Goal: Task Accomplishment & Management: Complete application form

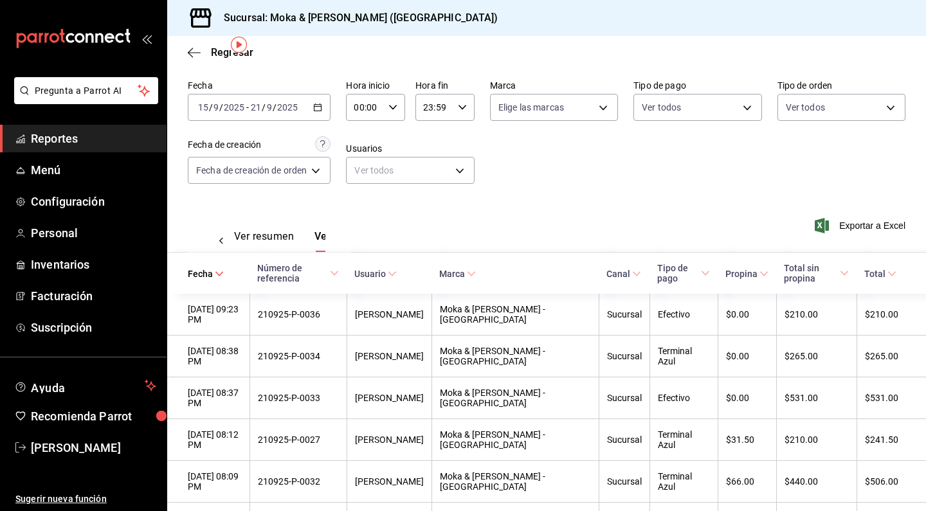
scroll to position [0, 38]
click at [64, 228] on span "Personal" at bounding box center [93, 232] width 125 height 17
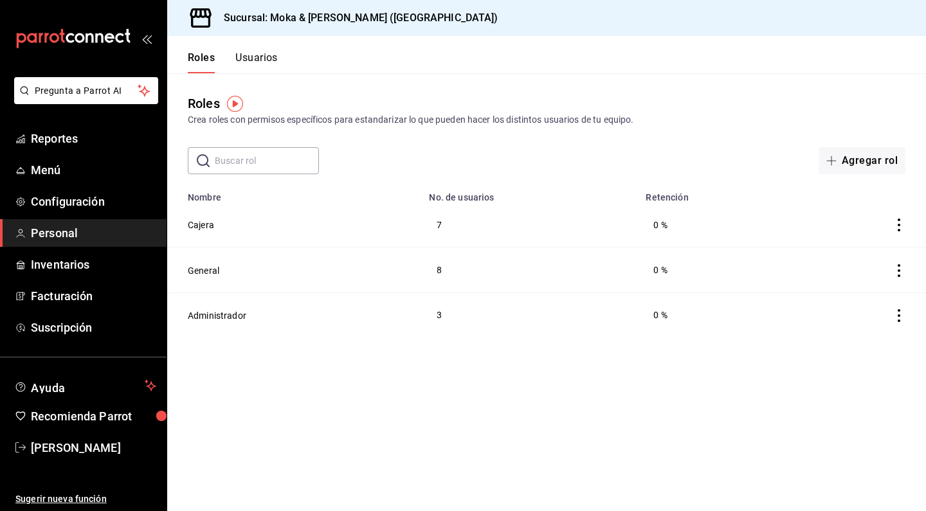
click at [262, 58] on button "Usuarios" at bounding box center [256, 62] width 42 height 22
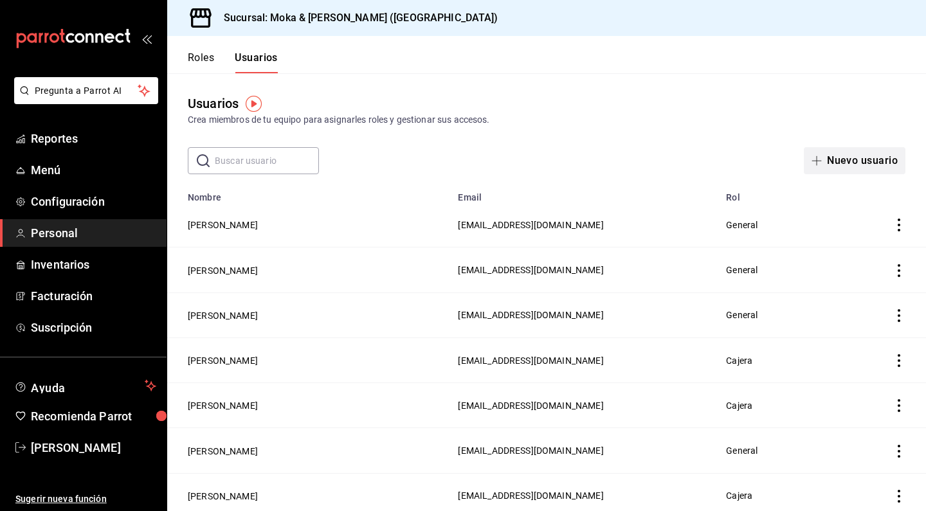
click at [833, 163] on button "Nuevo usuario" at bounding box center [855, 160] width 102 height 27
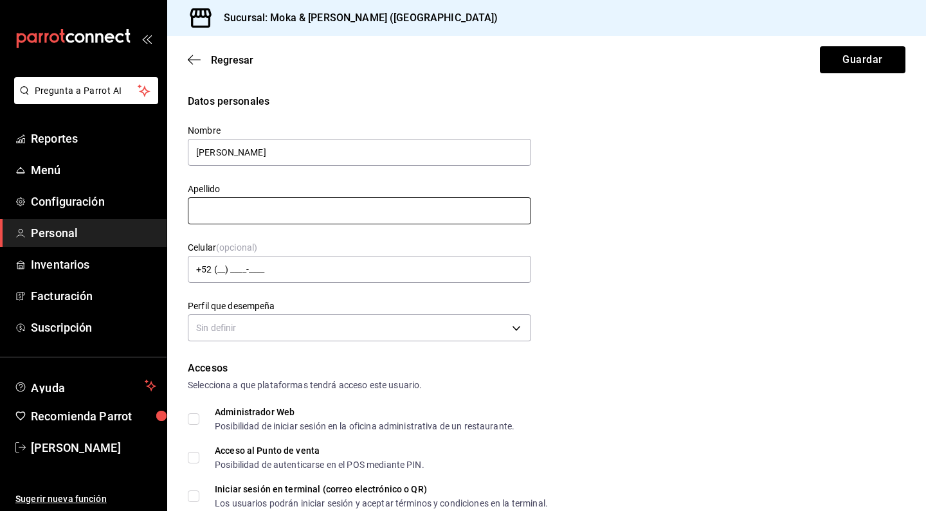
type input "[PERSON_NAME]"
click at [293, 219] on input "text" at bounding box center [359, 210] width 343 height 27
type input "[PERSON_NAME]"
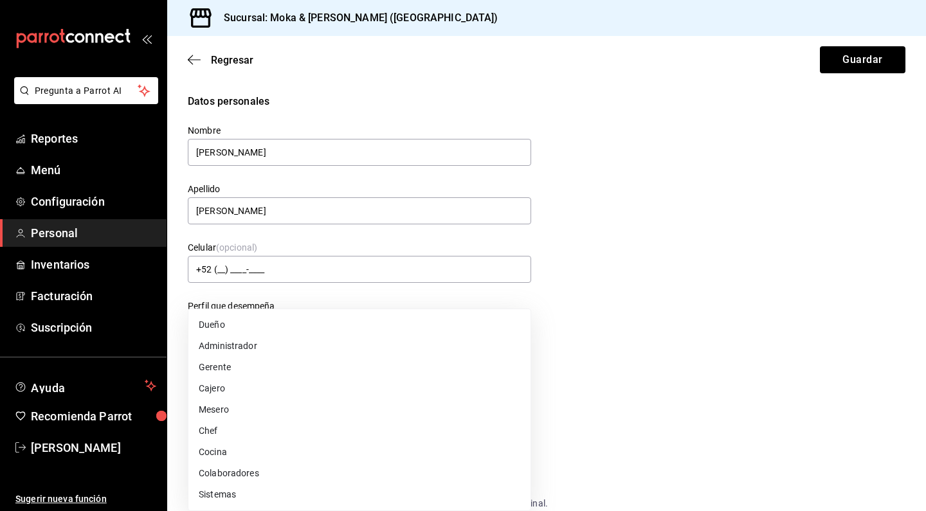
click at [259, 330] on body "Pregunta a Parrot AI Reportes Menú Configuración Personal Inventarios Facturaci…" at bounding box center [463, 255] width 926 height 511
click at [226, 408] on li "Mesero" at bounding box center [359, 409] width 342 height 21
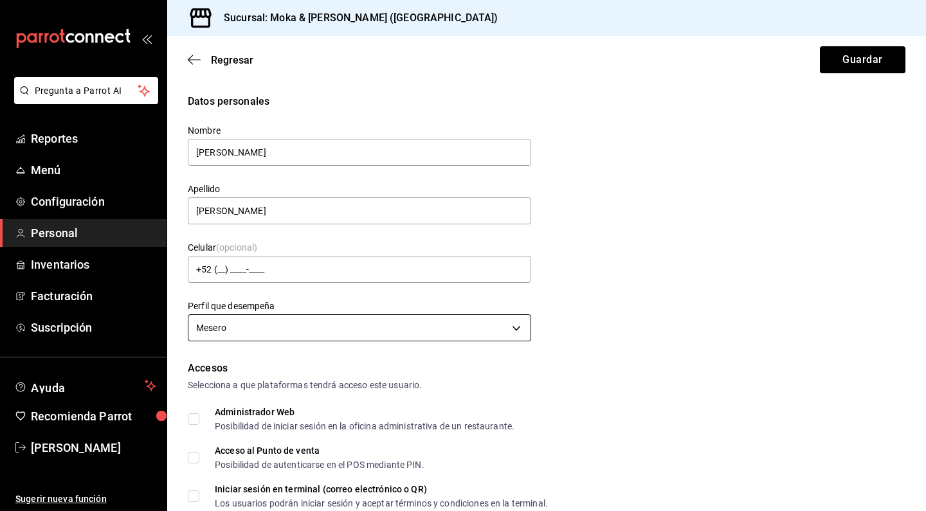
click at [243, 335] on body "Pregunta a Parrot AI Reportes Menú Configuración Personal Inventarios Facturaci…" at bounding box center [463, 255] width 926 height 511
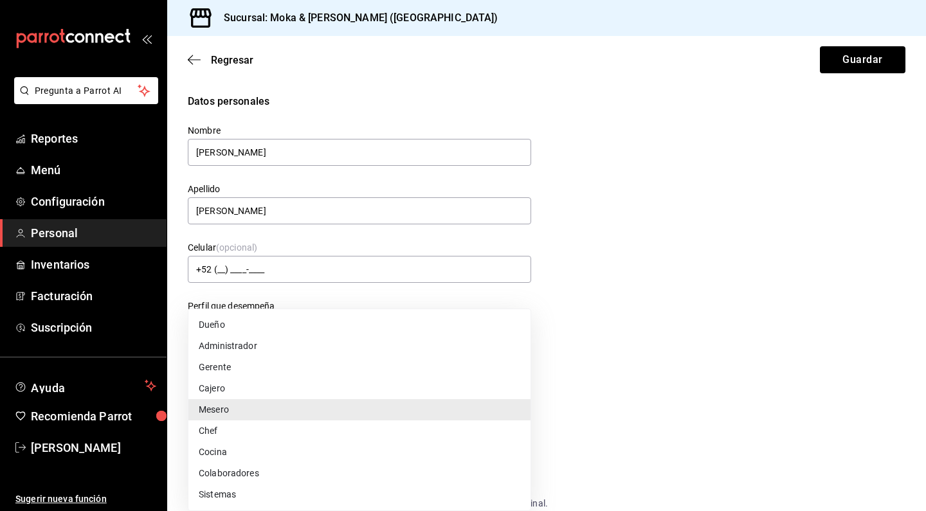
click at [249, 328] on li "Dueño" at bounding box center [359, 324] width 342 height 21
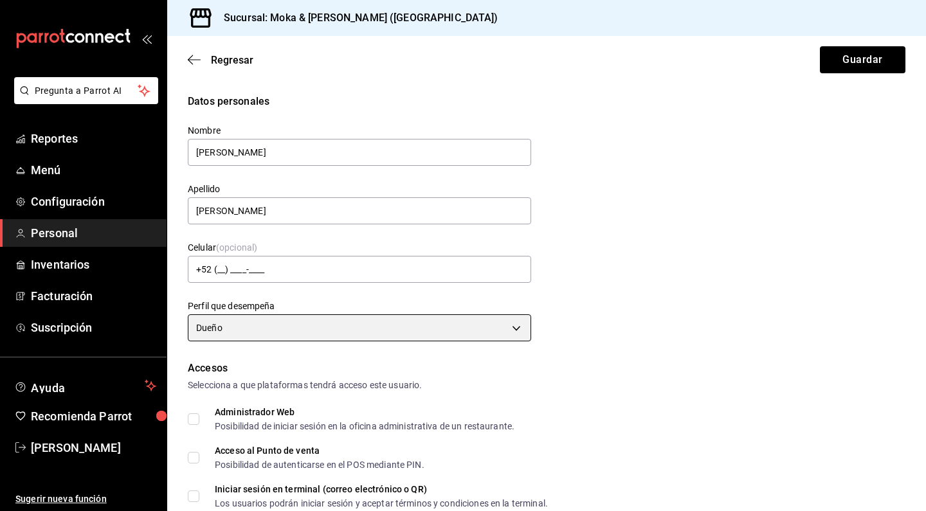
scroll to position [5, 0]
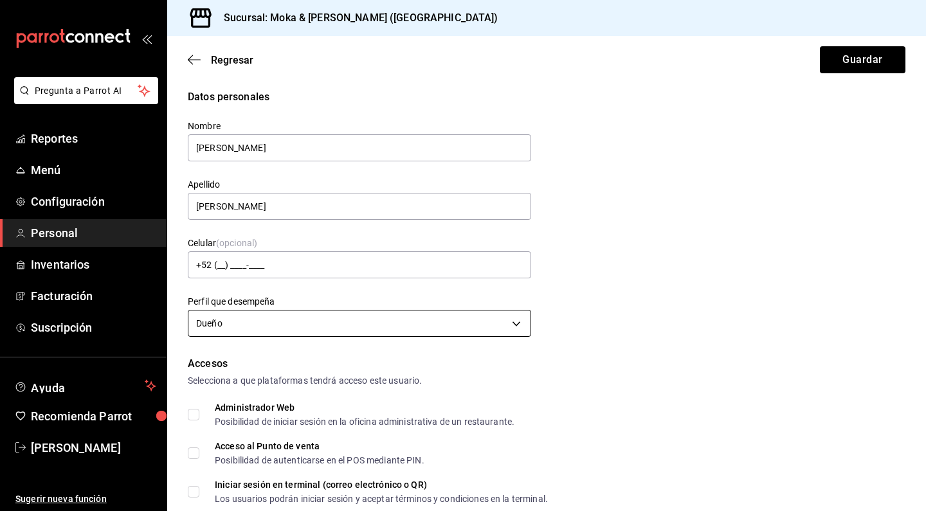
click at [238, 329] on body "Pregunta a Parrot AI Reportes Menú Configuración Personal Inventarios Facturaci…" at bounding box center [463, 255] width 926 height 511
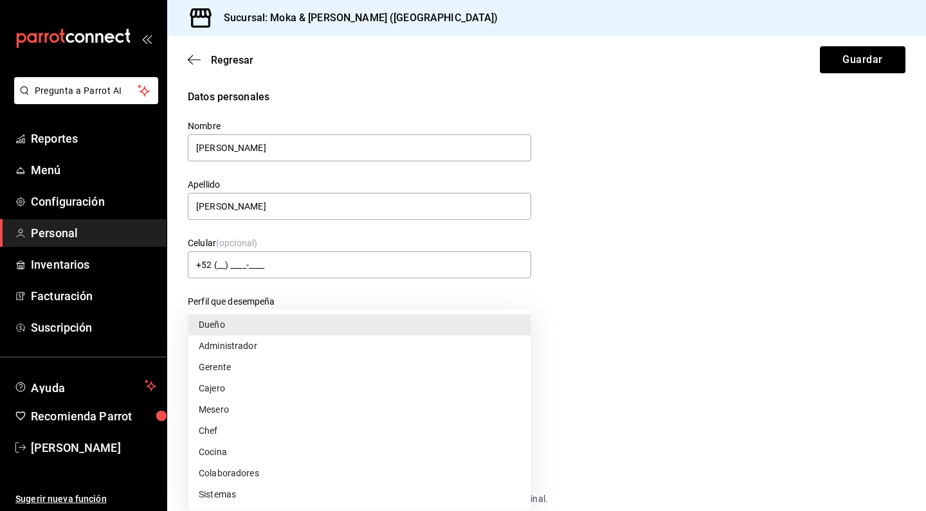
click at [225, 392] on li "Cajero" at bounding box center [359, 388] width 342 height 21
type input "CASHIER"
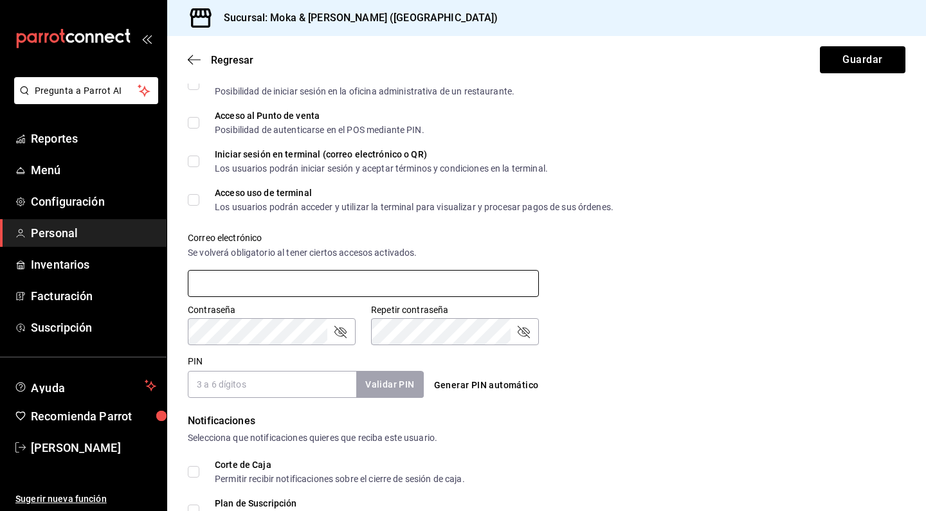
scroll to position [347, 0]
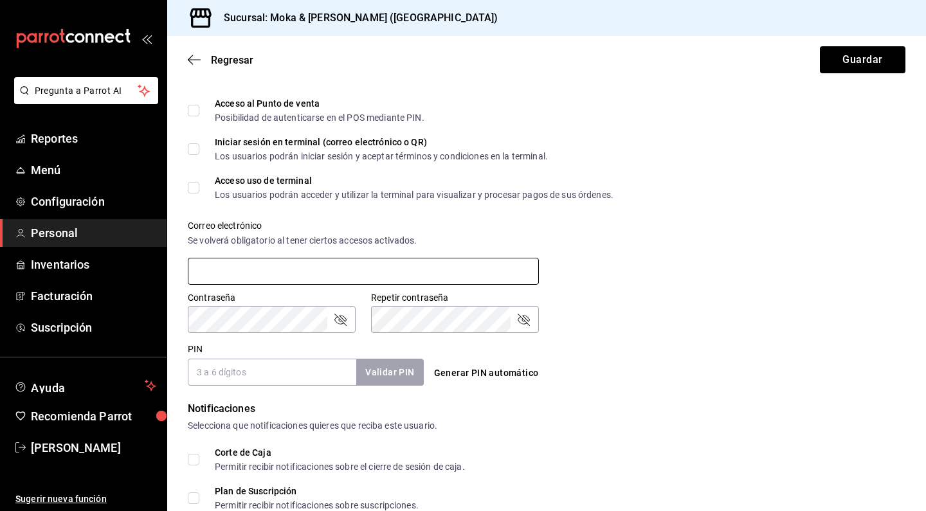
click at [235, 271] on input "text" at bounding box center [363, 271] width 351 height 27
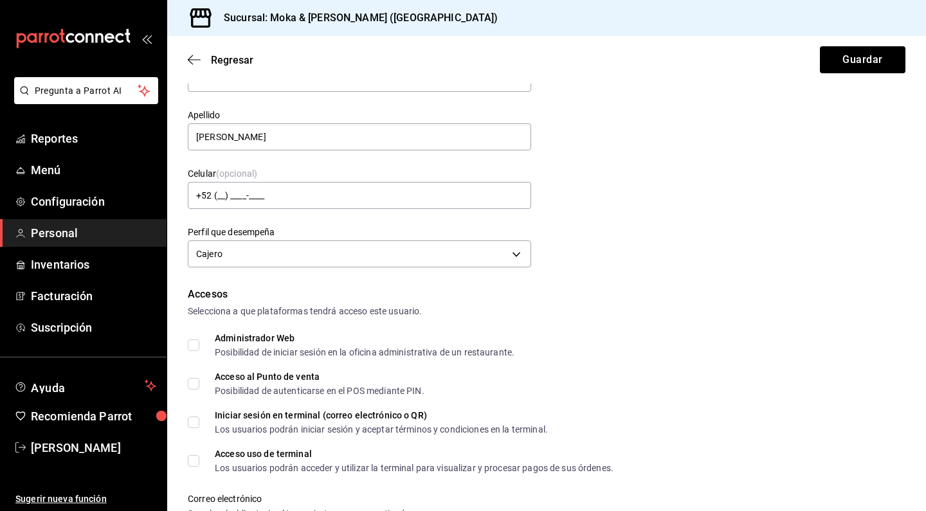
click at [486, 392] on div "Acceso al Punto de venta Posibilidad de autenticarse en el POS mediante PIN." at bounding box center [547, 383] width 718 height 23
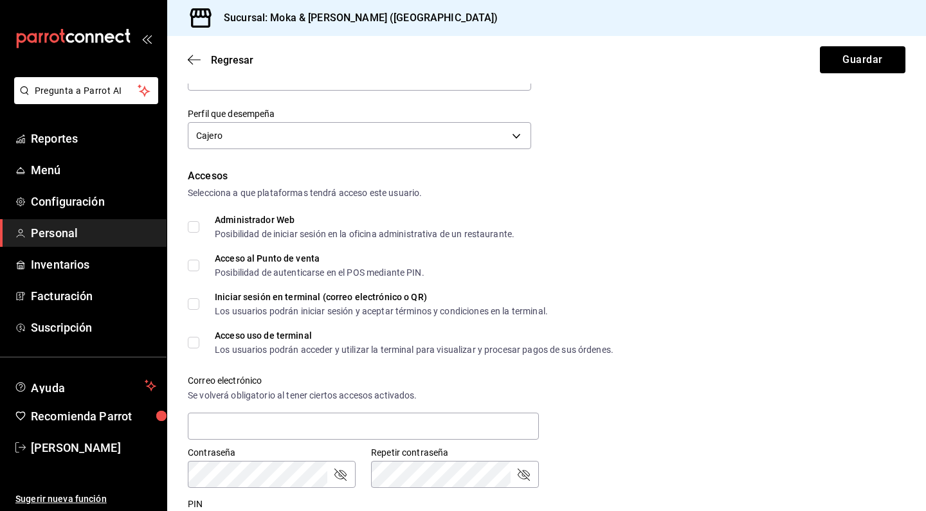
scroll to position [309, 0]
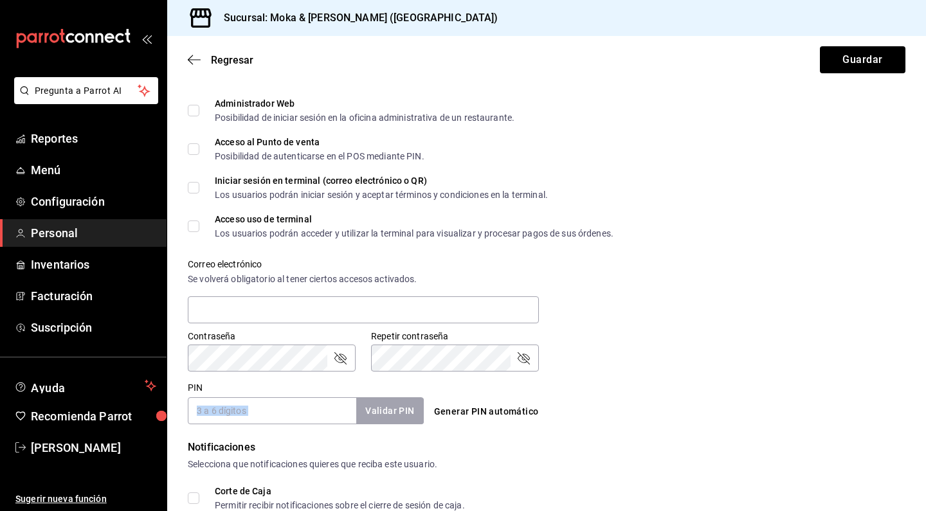
click at [240, 397] on div "PIN Validar PIN ​" at bounding box center [306, 403] width 236 height 42
click at [237, 402] on input "PIN" at bounding box center [272, 410] width 168 height 27
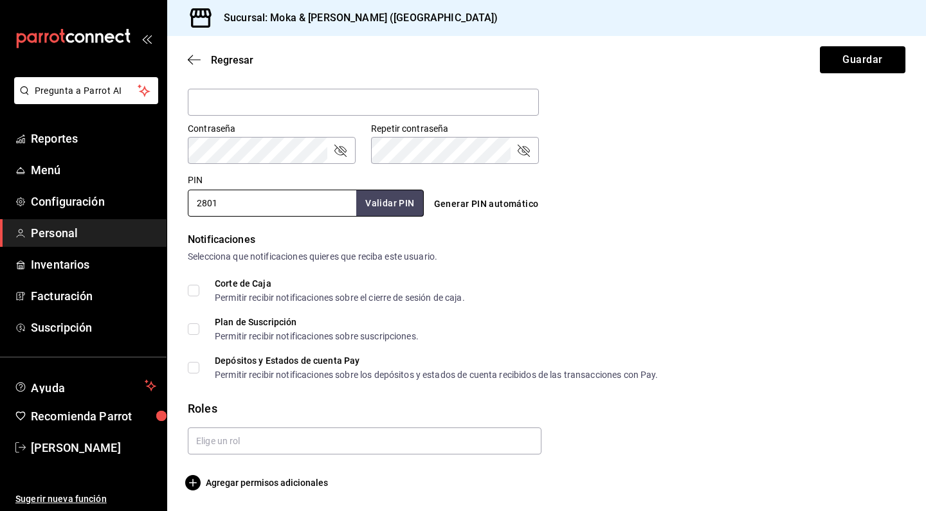
scroll to position [0, 0]
type input "2801"
click at [229, 437] on input "text" at bounding box center [365, 441] width 354 height 27
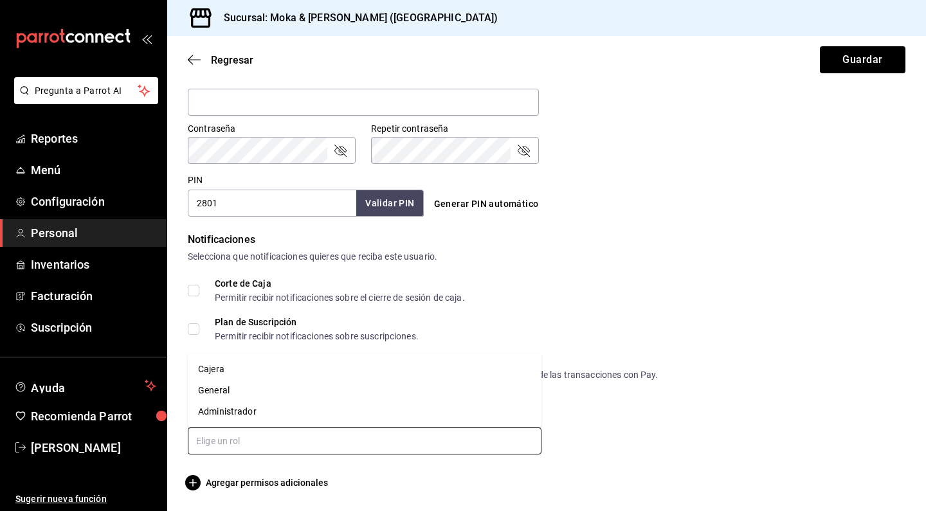
click at [224, 395] on li "General" at bounding box center [365, 390] width 354 height 21
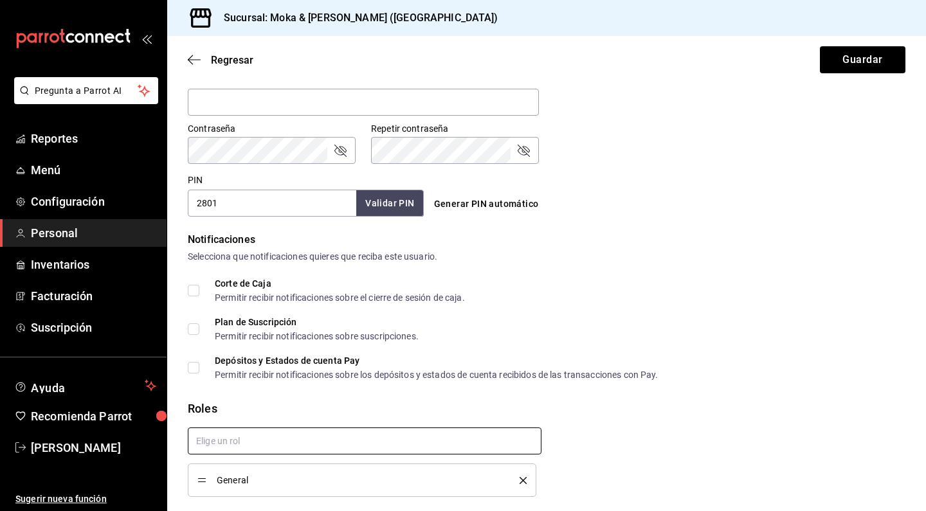
checkbox input "true"
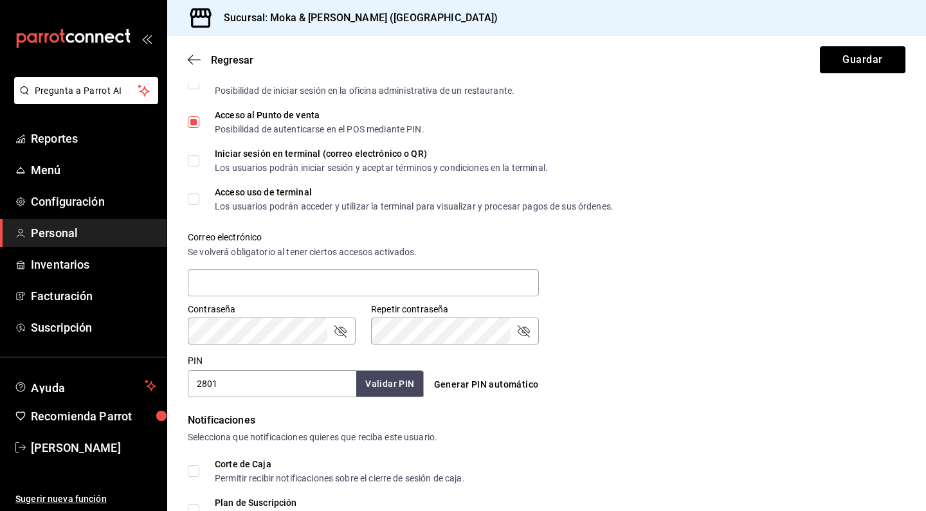
scroll to position [340, 0]
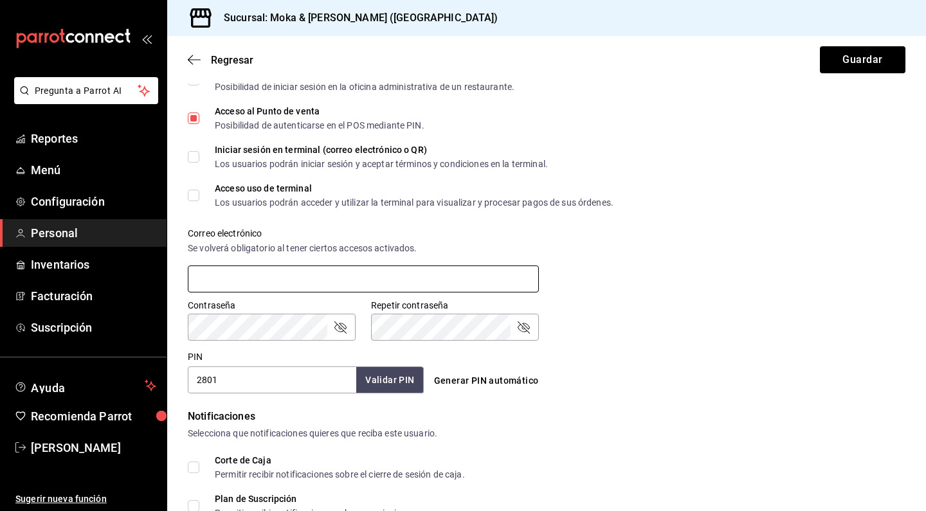
click at [282, 281] on input "text" at bounding box center [363, 279] width 351 height 27
type input "M"
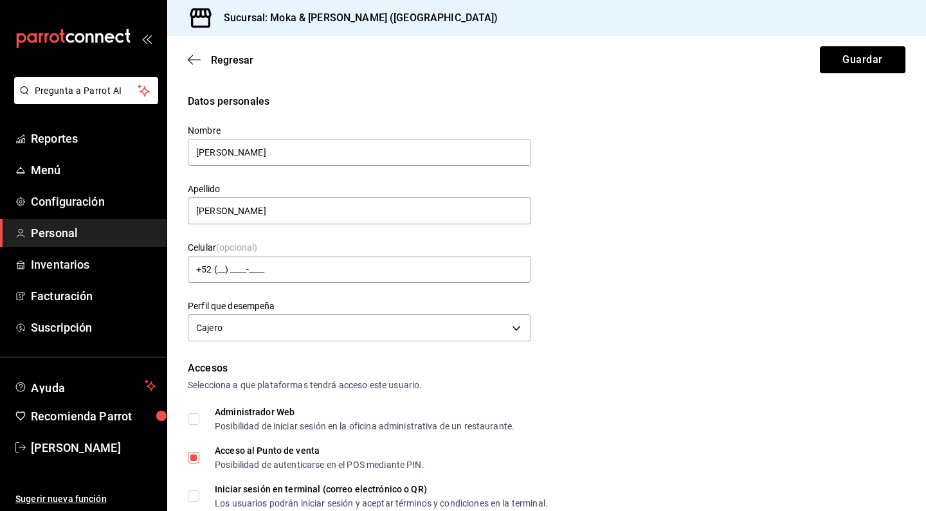
scroll to position [0, 0]
type input "[EMAIL_ADDRESS][DOMAIN_NAME]"
click at [310, 268] on input "+52 (__) ____-____" at bounding box center [359, 269] width 343 height 27
type input "[PHONE_NUMBER]"
click at [865, 63] on button "Guardar" at bounding box center [863, 59] width 86 height 27
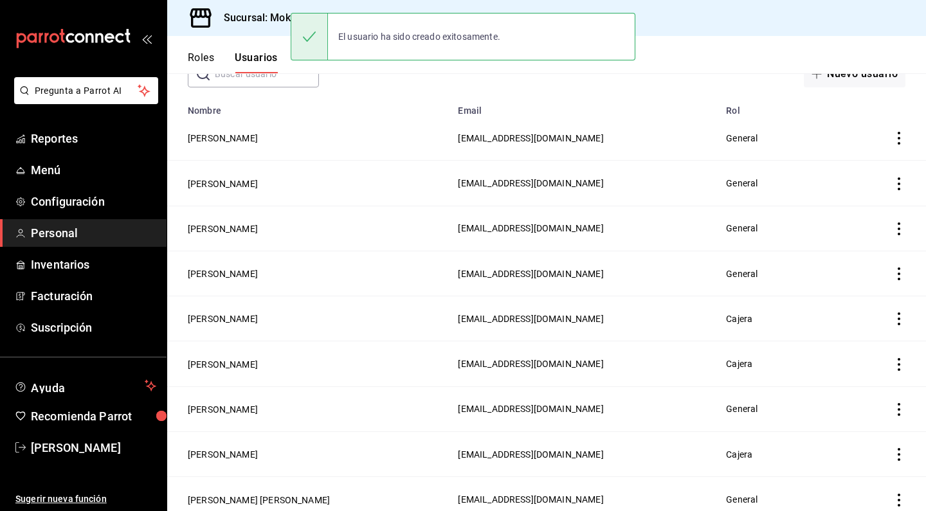
scroll to position [32, 0]
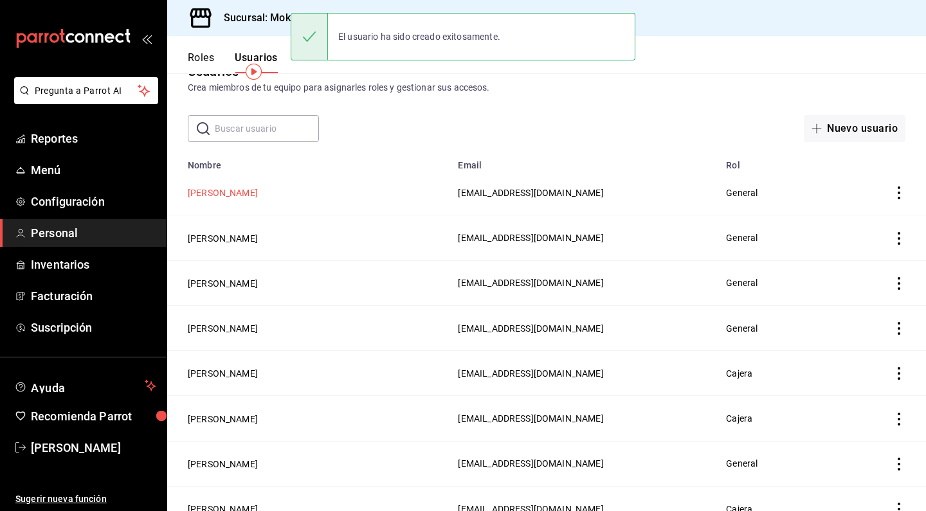
click at [258, 195] on button "[PERSON_NAME]" at bounding box center [223, 192] width 70 height 13
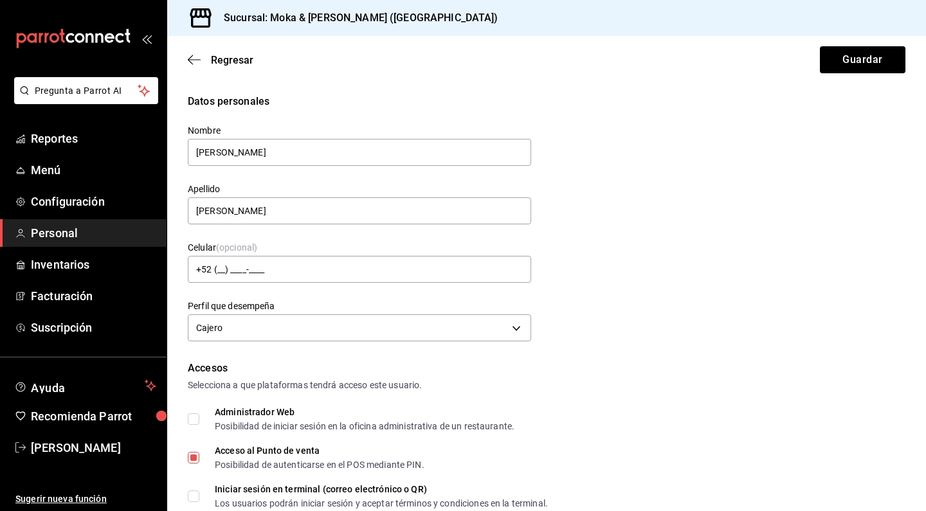
type input "[PHONE_NUMBER]"
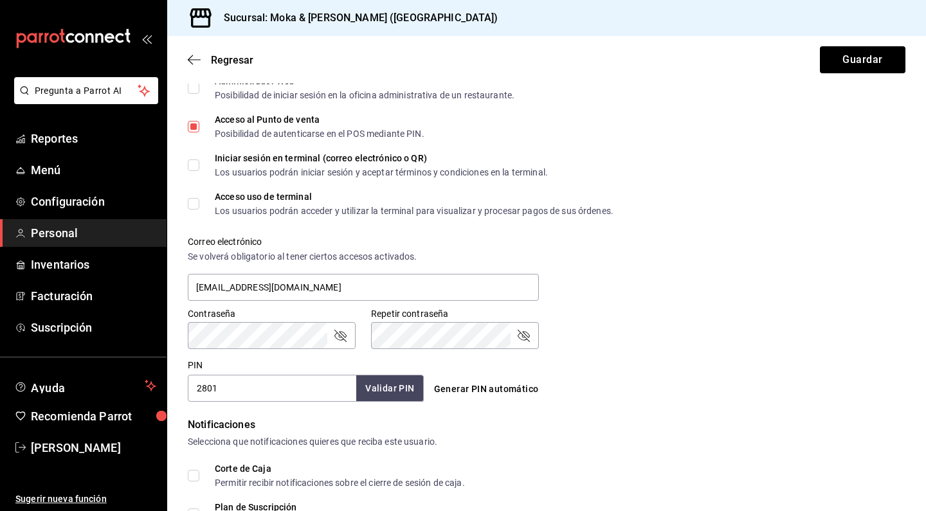
scroll to position [332, 0]
click at [192, 52] on div "Regresar Guardar" at bounding box center [546, 60] width 759 height 48
click at [192, 59] on icon "button" at bounding box center [194, 60] width 13 height 12
